Goal: Task Accomplishment & Management: Use online tool/utility

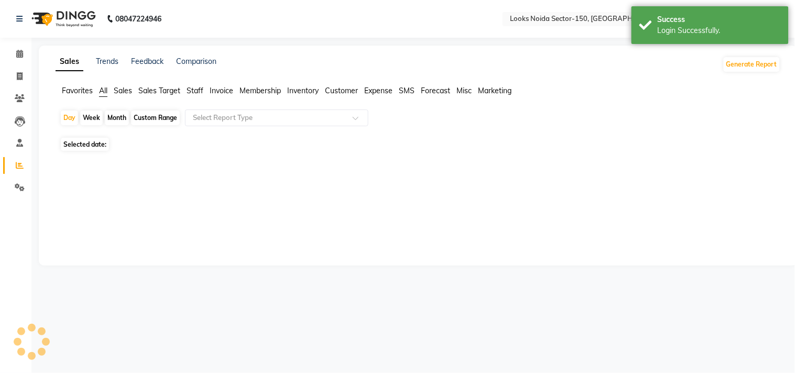
select select "en"
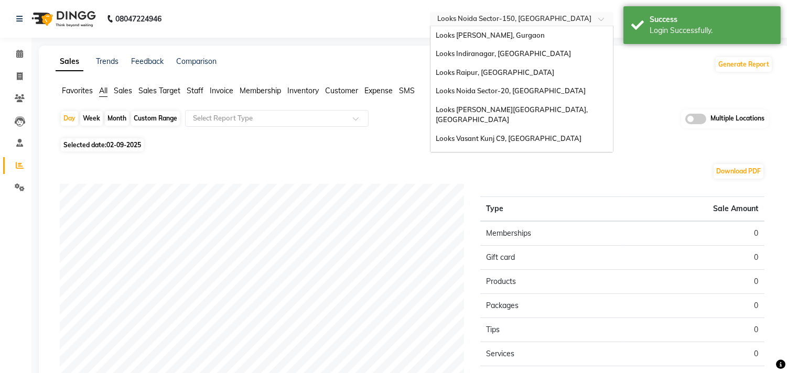
click at [495, 18] on input "text" at bounding box center [511, 20] width 152 height 10
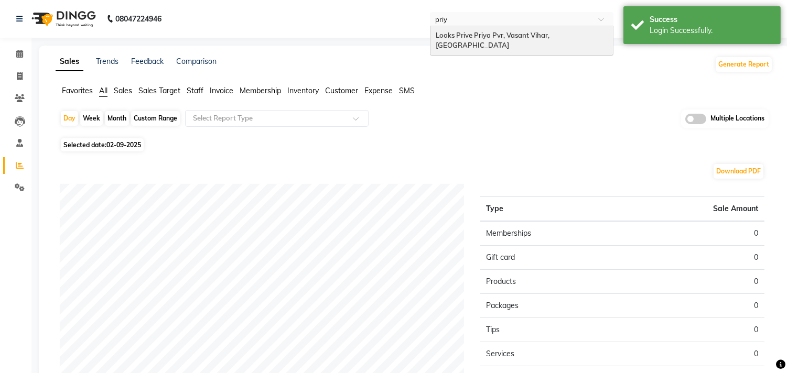
type input "priya"
click at [526, 29] on div "Looks Prive Priya Pvr, Vasant Vihar, [GEOGRAPHIC_DATA]" at bounding box center [521, 40] width 182 height 29
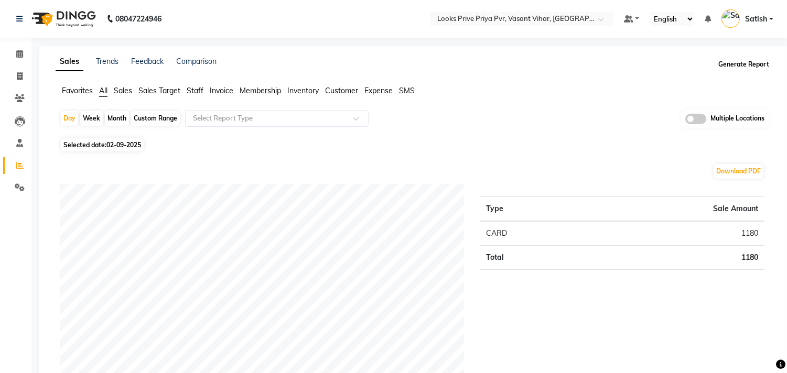
click at [748, 61] on button "Generate Report" at bounding box center [744, 64] width 56 height 15
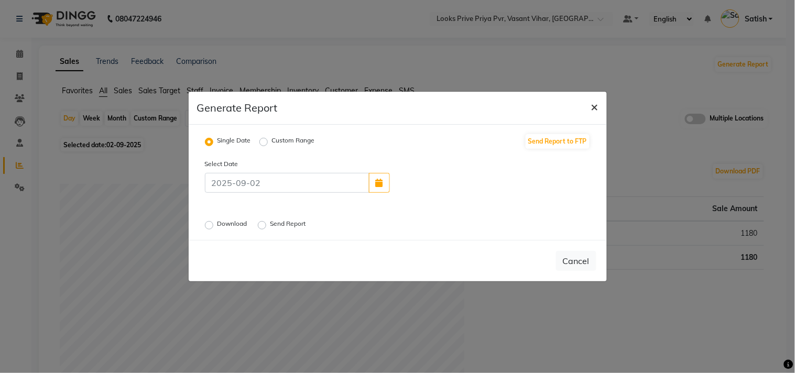
click at [592, 105] on span "×" at bounding box center [594, 107] width 7 height 16
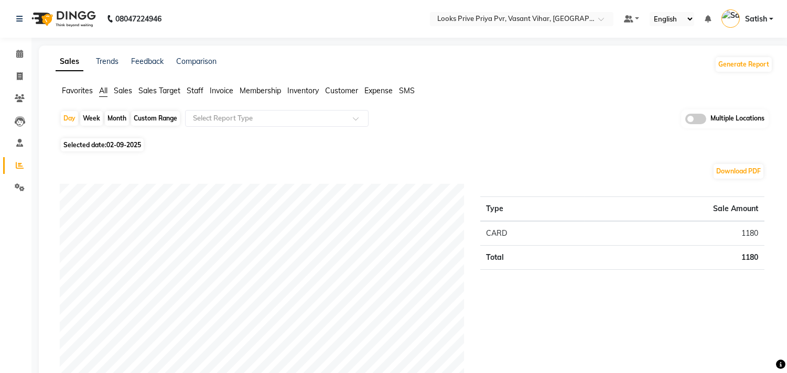
click at [111, 115] on div "Month" at bounding box center [117, 118] width 24 height 15
select select "9"
select select "2025"
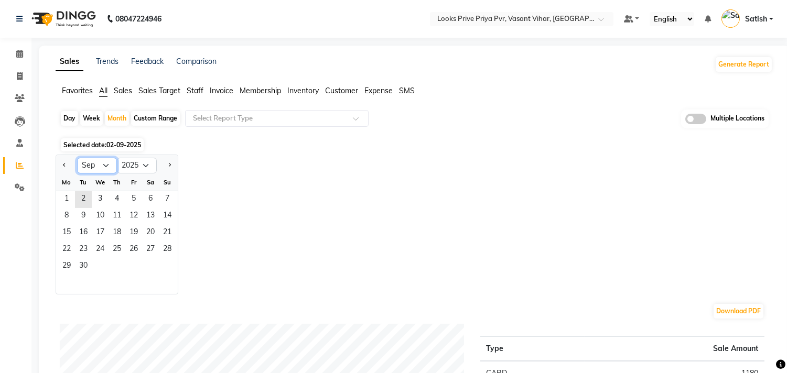
click at [98, 164] on select "Jan Feb Mar Apr May Jun [DATE] Aug Sep Oct Nov Dec" at bounding box center [97, 166] width 40 height 16
select select "8"
click at [77, 158] on select "Jan Feb Mar Apr May Jun [DATE] Aug Sep Oct Nov Dec" at bounding box center [97, 166] width 40 height 16
click at [138, 198] on span "1" at bounding box center [133, 199] width 17 height 17
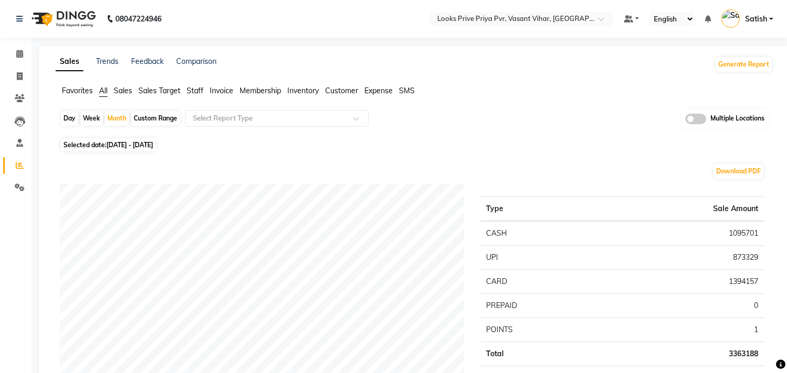
click at [217, 92] on span "Invoice" at bounding box center [222, 90] width 24 height 9
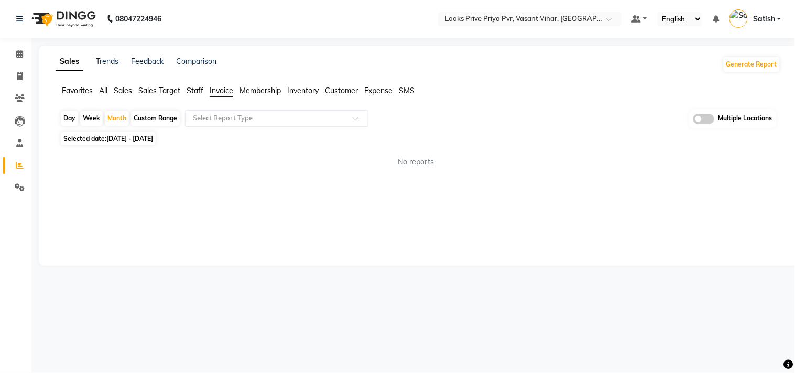
click at [226, 117] on input "text" at bounding box center [266, 118] width 151 height 10
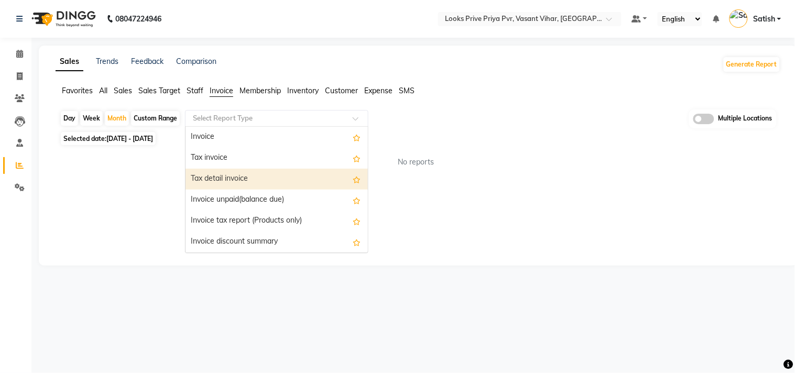
click at [228, 174] on div "Tax detail invoice" at bounding box center [277, 179] width 182 height 21
select select "full_report"
select select "csv"
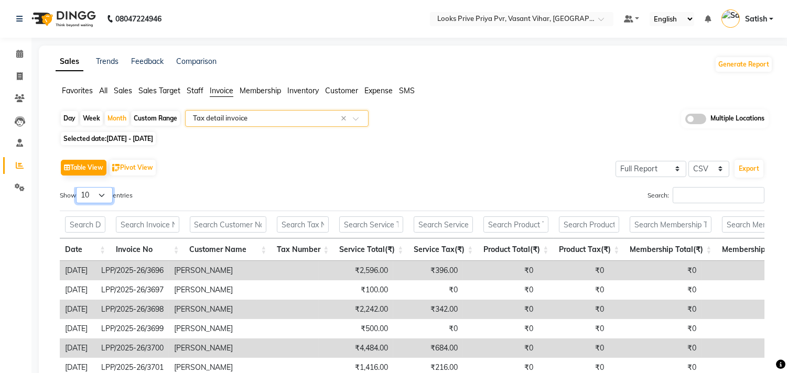
click at [102, 191] on select "10 25 50 100" at bounding box center [94, 195] width 37 height 16
select select "100"
click at [78, 187] on select "10 25 50 100" at bounding box center [94, 195] width 37 height 16
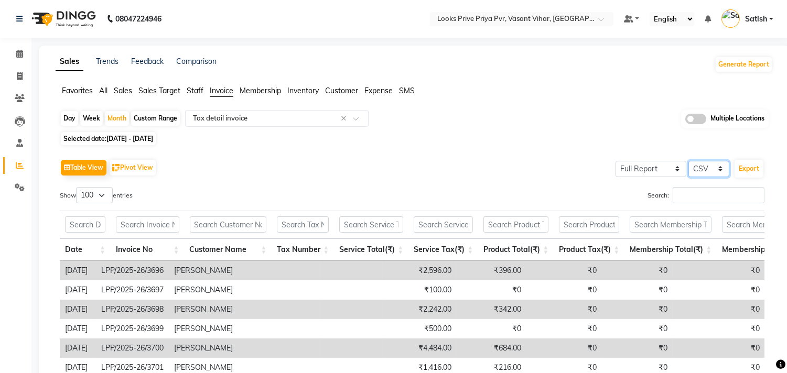
click at [706, 169] on select "Select CSV PDF" at bounding box center [708, 169] width 41 height 16
click at [755, 169] on button "Export" at bounding box center [748, 169] width 29 height 18
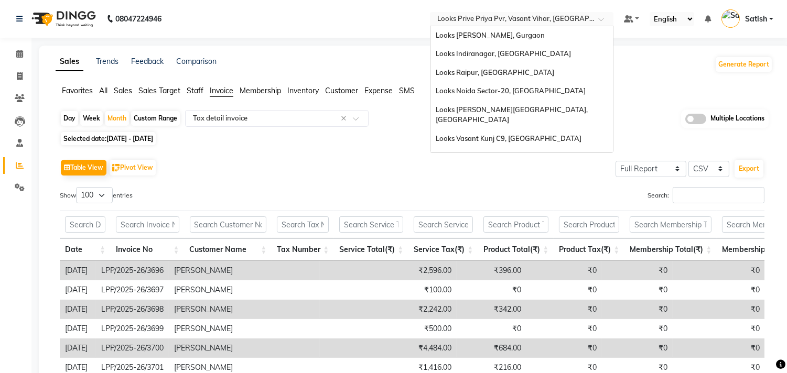
click at [490, 17] on input "text" at bounding box center [511, 20] width 152 height 10
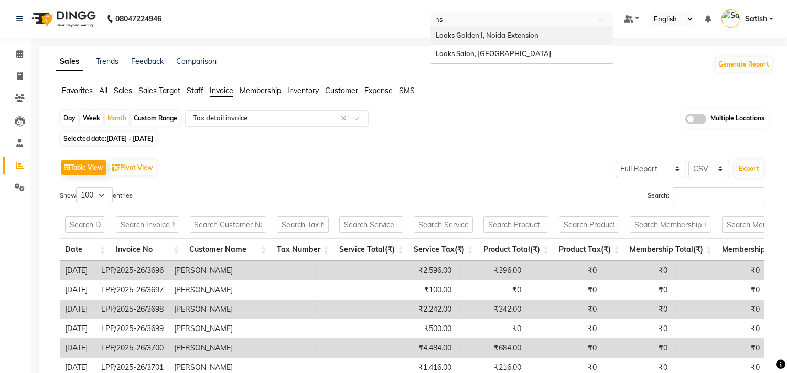
type input "nsp"
click at [531, 40] on div "Looks Salon, [GEOGRAPHIC_DATA]" at bounding box center [521, 35] width 182 height 19
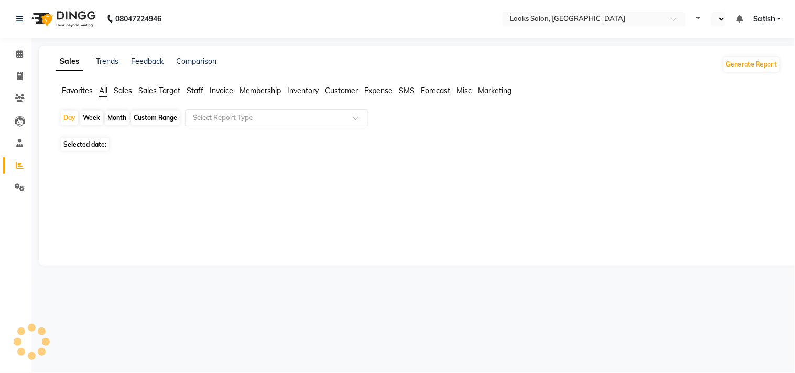
select select "en"
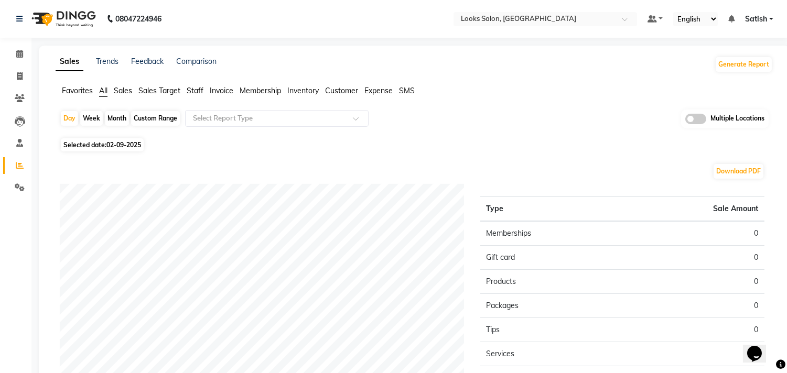
click at [117, 114] on div "Month" at bounding box center [117, 118] width 24 height 15
select select "9"
select select "2025"
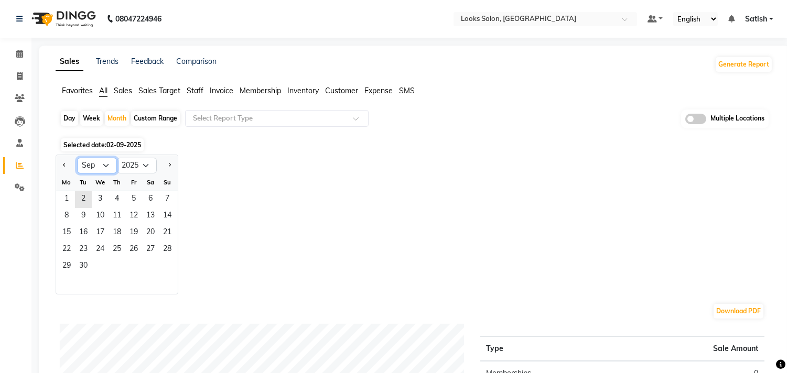
click at [103, 163] on select "Jan Feb Mar Apr May Jun [DATE] Aug Sep Oct Nov Dec" at bounding box center [97, 166] width 40 height 16
select select "8"
click at [77, 158] on select "Jan Feb Mar Apr May Jun [DATE] Aug Sep Oct Nov Dec" at bounding box center [97, 166] width 40 height 16
click at [134, 202] on span "1" at bounding box center [133, 199] width 17 height 17
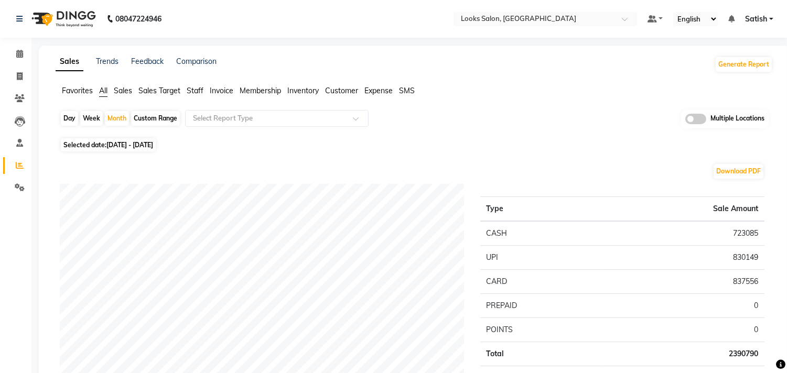
click at [224, 90] on span "Invoice" at bounding box center [222, 90] width 24 height 9
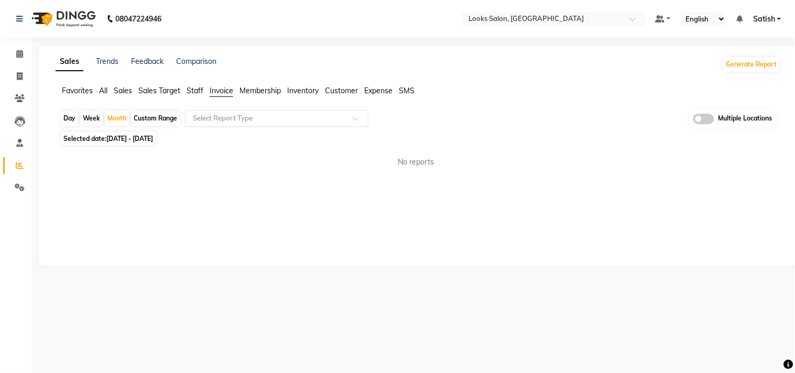
click at [224, 116] on input "text" at bounding box center [266, 118] width 151 height 10
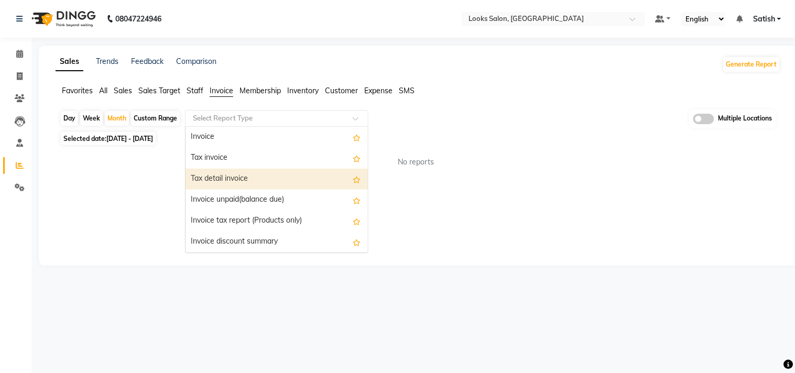
click at [211, 171] on div "Tax detail invoice" at bounding box center [277, 179] width 182 height 21
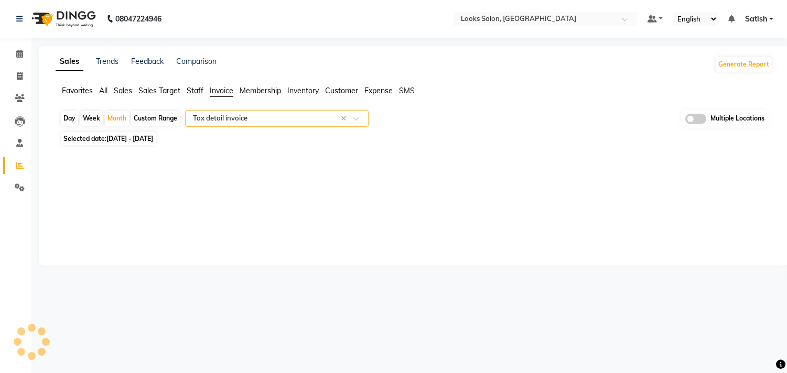
select select "full_report"
select select "csv"
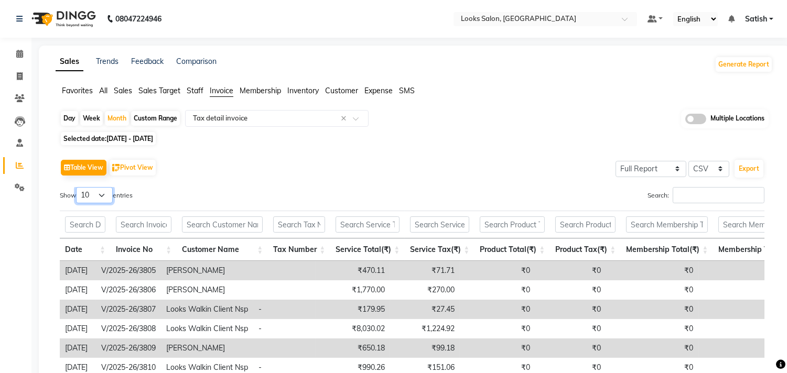
drag, startPoint x: 81, startPoint y: 194, endPoint x: 94, endPoint y: 201, distance: 15.0
click at [81, 194] on select "10 25 50 100" at bounding box center [94, 195] width 37 height 16
select select "100"
click at [78, 187] on select "10 25 50 100" at bounding box center [94, 195] width 37 height 16
click at [749, 169] on button "Export" at bounding box center [748, 169] width 29 height 18
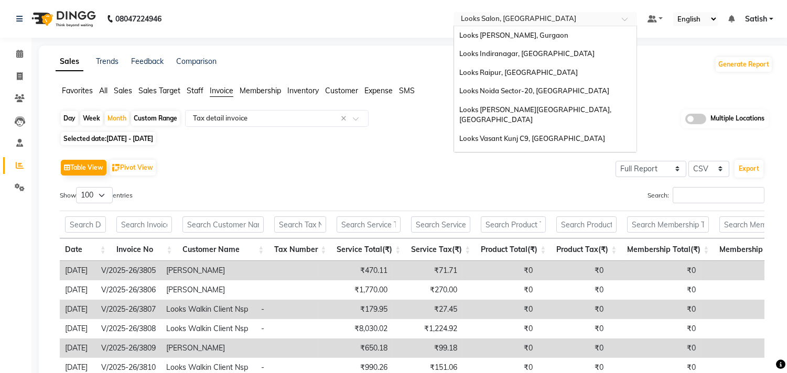
click at [541, 18] on input "text" at bounding box center [535, 20] width 152 height 10
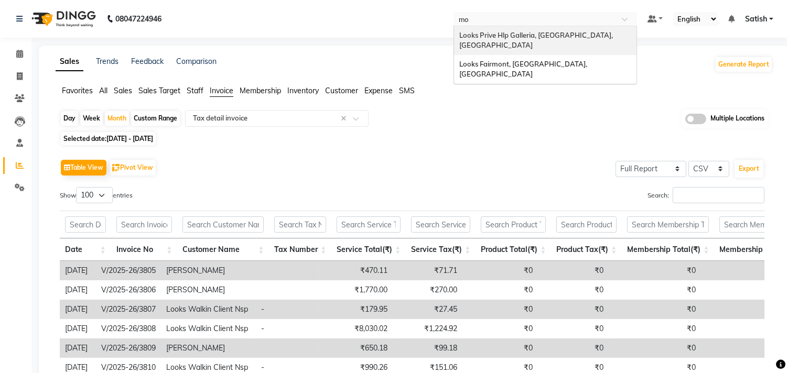
type input "moh"
click at [554, 35] on span "Looks Prive Hlp Galleria, [GEOGRAPHIC_DATA], [GEOGRAPHIC_DATA]" at bounding box center [536, 40] width 155 height 19
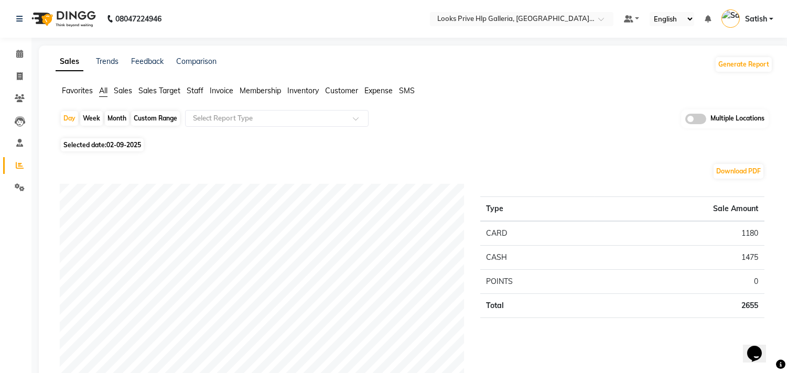
click at [112, 117] on div "Month" at bounding box center [117, 118] width 24 height 15
select select "9"
select select "2025"
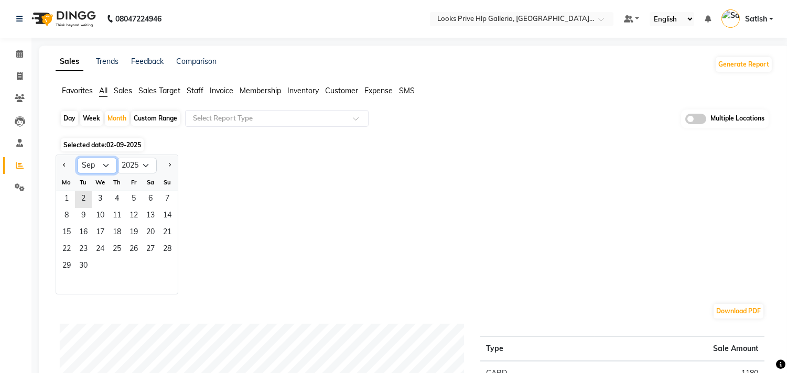
drag, startPoint x: 88, startPoint y: 161, endPoint x: 90, endPoint y: 169, distance: 7.6
click at [88, 161] on select "Jan Feb Mar Apr May Jun [DATE] Aug Sep Oct Nov Dec" at bounding box center [97, 166] width 40 height 16
select select "8"
click at [77, 158] on select "Jan Feb Mar Apr May Jun [DATE] Aug Sep Oct Nov Dec" at bounding box center [97, 166] width 40 height 16
click at [132, 197] on span "1" at bounding box center [133, 199] width 17 height 17
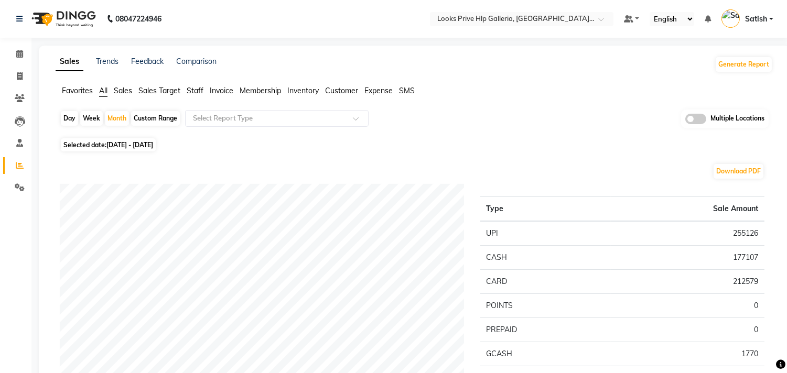
click at [218, 87] on span "Invoice" at bounding box center [222, 90] width 24 height 9
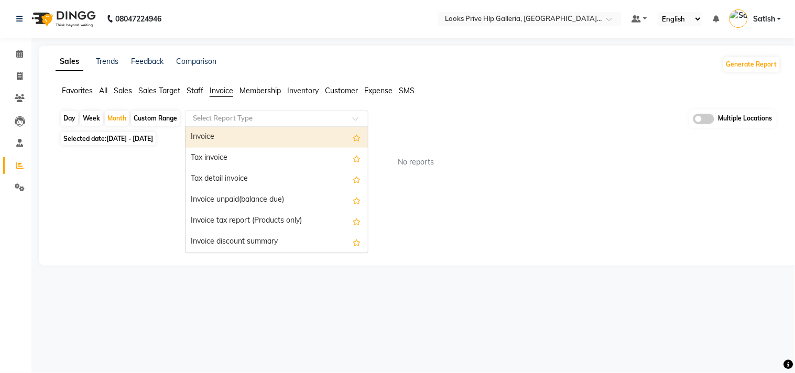
click at [223, 120] on input "text" at bounding box center [266, 118] width 151 height 10
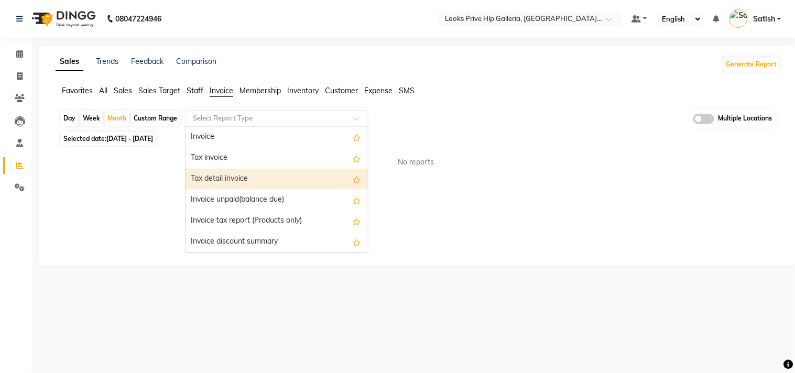
click at [218, 176] on div "Tax detail invoice" at bounding box center [277, 179] width 182 height 21
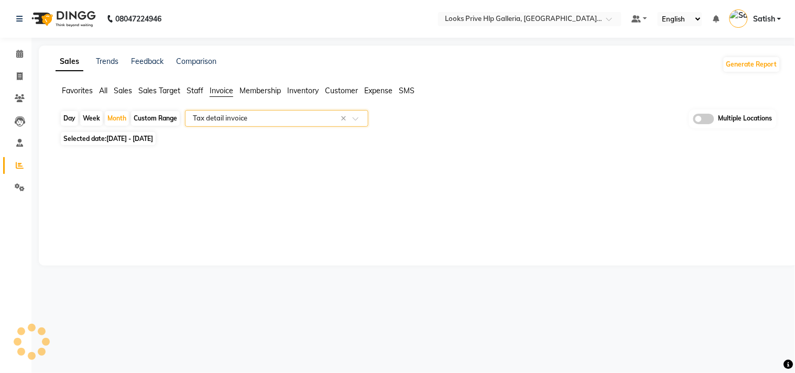
select select "full_report"
select select "csv"
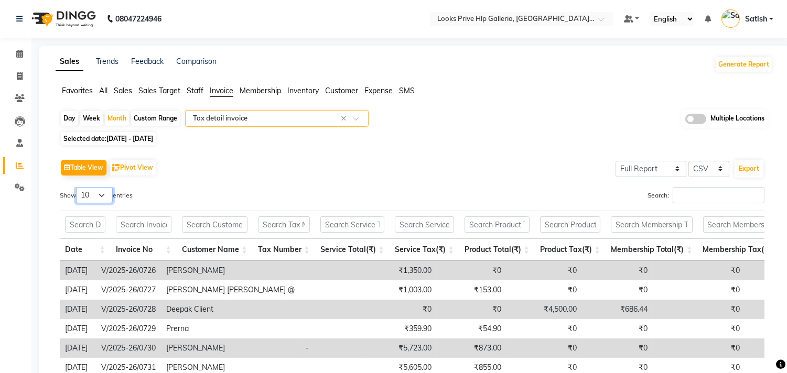
drag, startPoint x: 96, startPoint y: 196, endPoint x: 98, endPoint y: 202, distance: 6.0
click at [96, 196] on select "10 25 50 100" at bounding box center [94, 195] width 37 height 16
select select "100"
click at [78, 187] on select "10 25 50 100" at bounding box center [94, 195] width 37 height 16
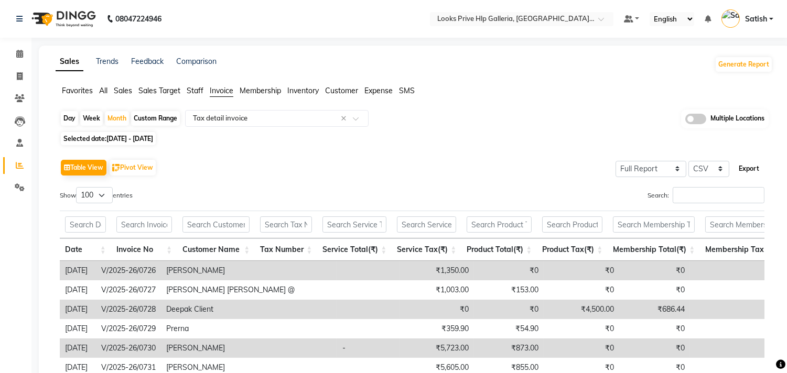
click at [749, 168] on button "Export" at bounding box center [748, 169] width 29 height 18
